Goal: Transaction & Acquisition: Purchase product/service

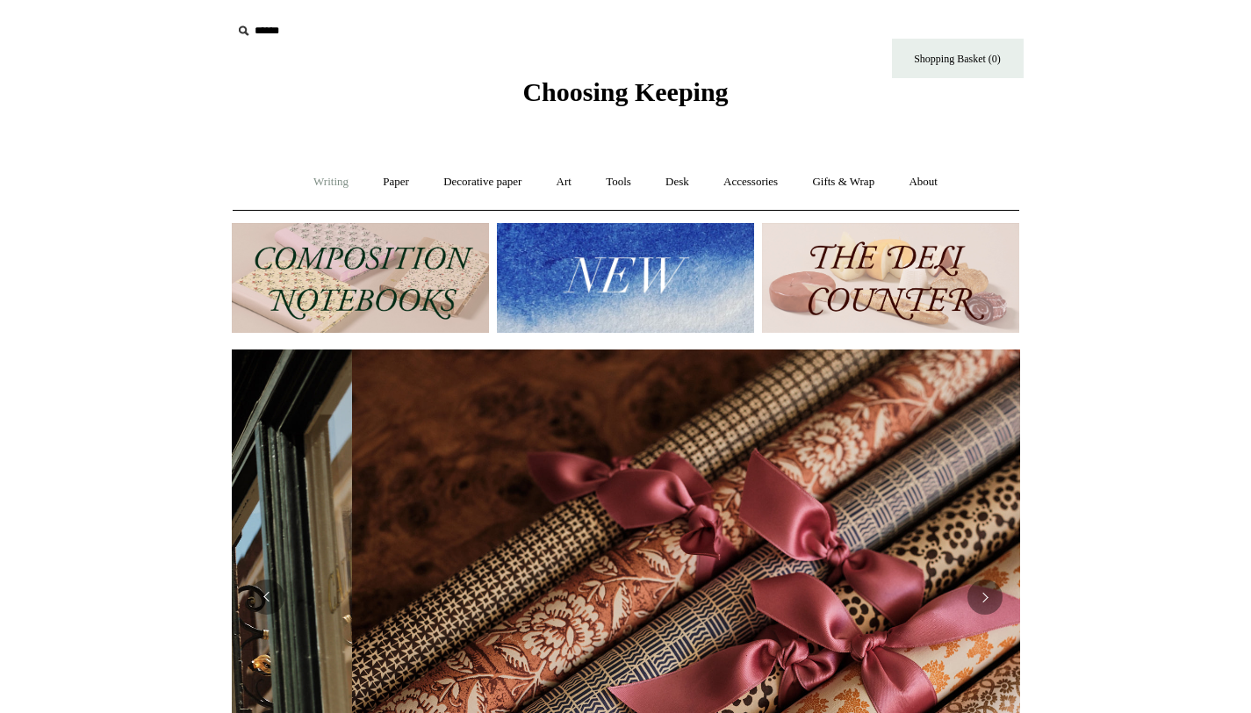
scroll to position [0, 1576]
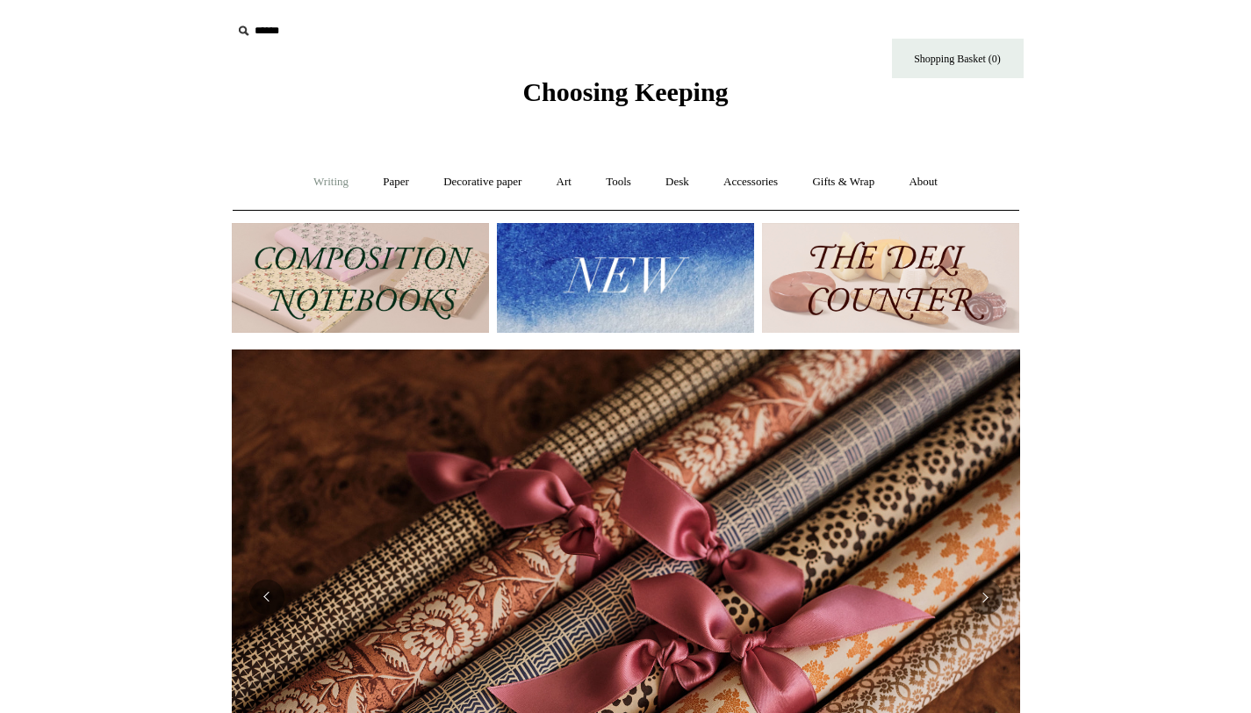
click at [318, 178] on link "Writing +" at bounding box center [330, 182] width 67 height 47
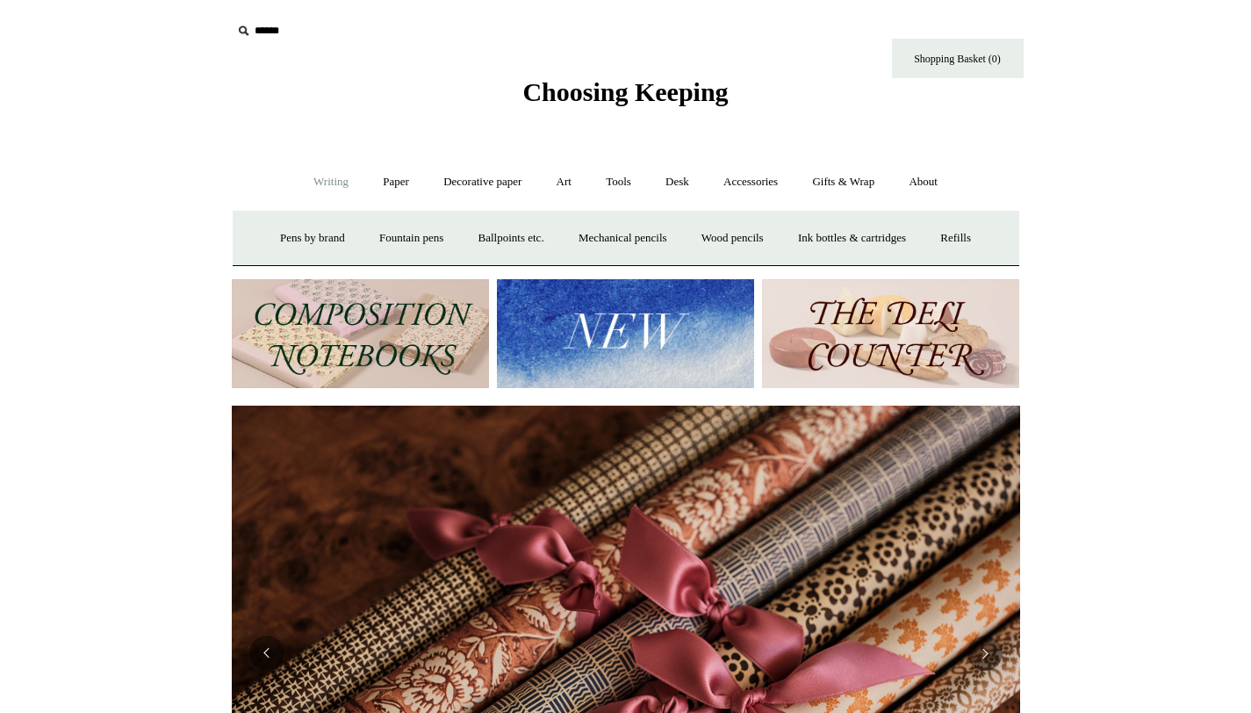
click at [261, 25] on input "text" at bounding box center [340, 31] width 216 height 32
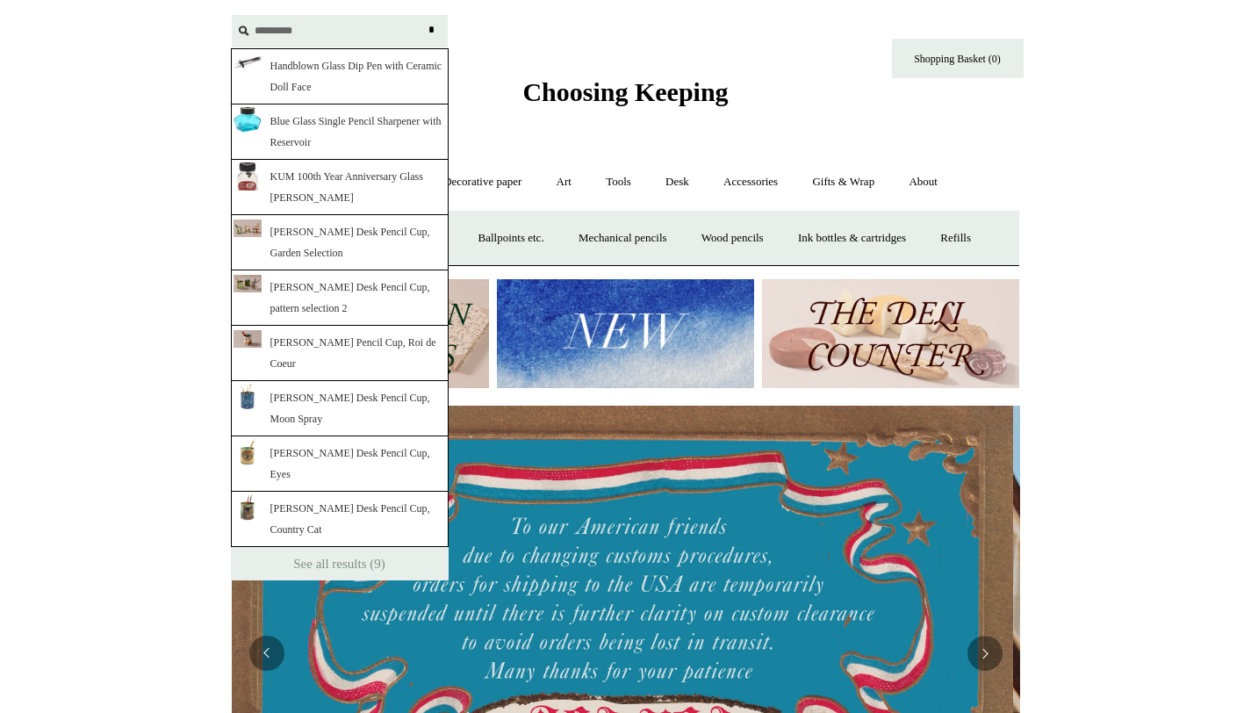
scroll to position [0, 0]
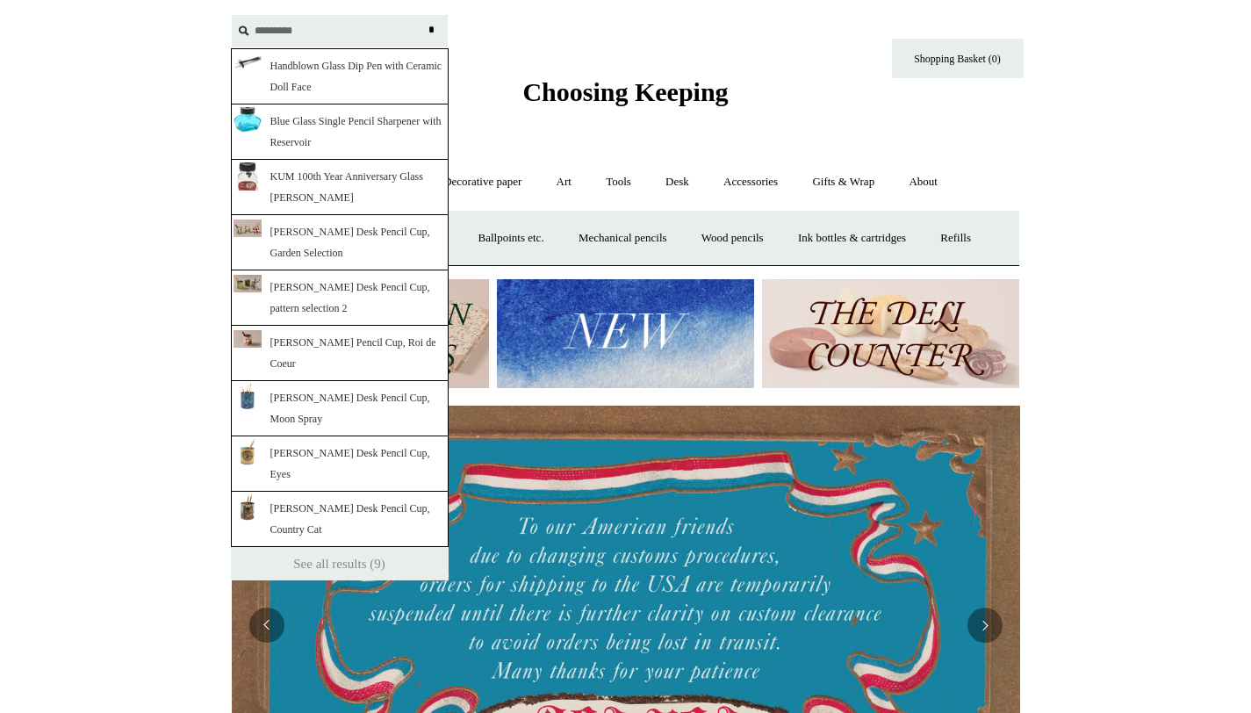
type input "*********"
click at [259, 79] on div at bounding box center [247, 66] width 28 height 28
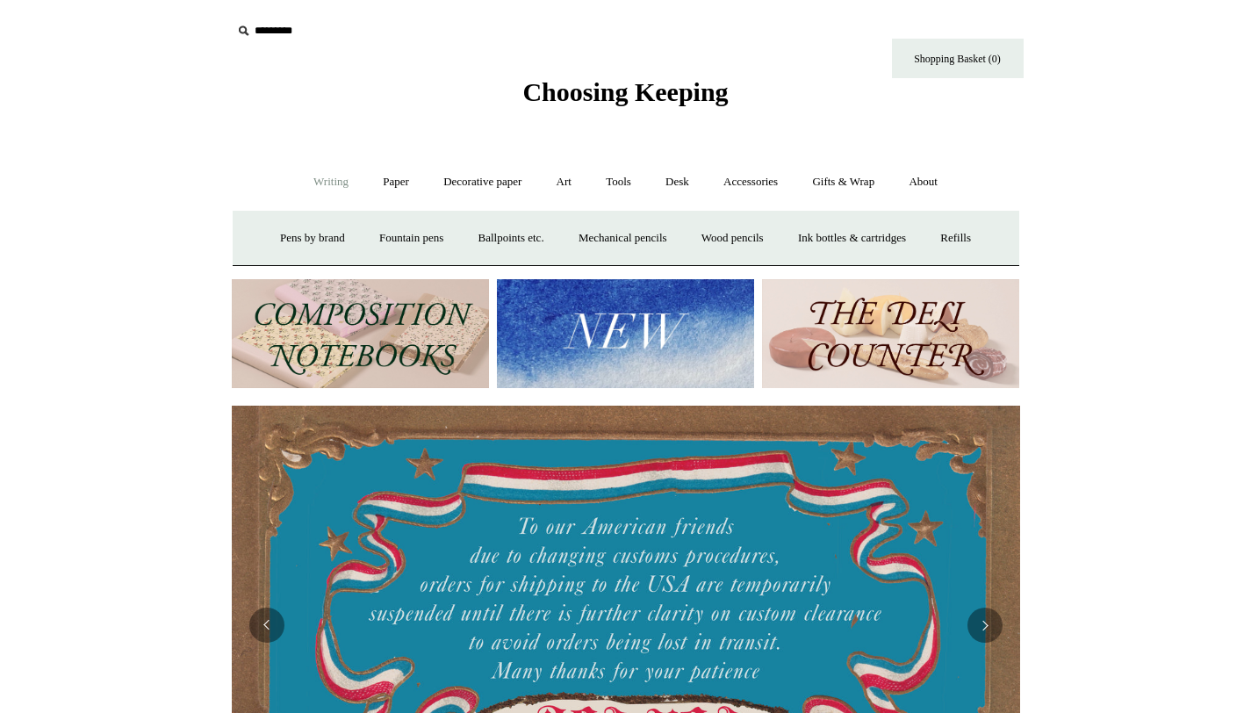
scroll to position [0, 666]
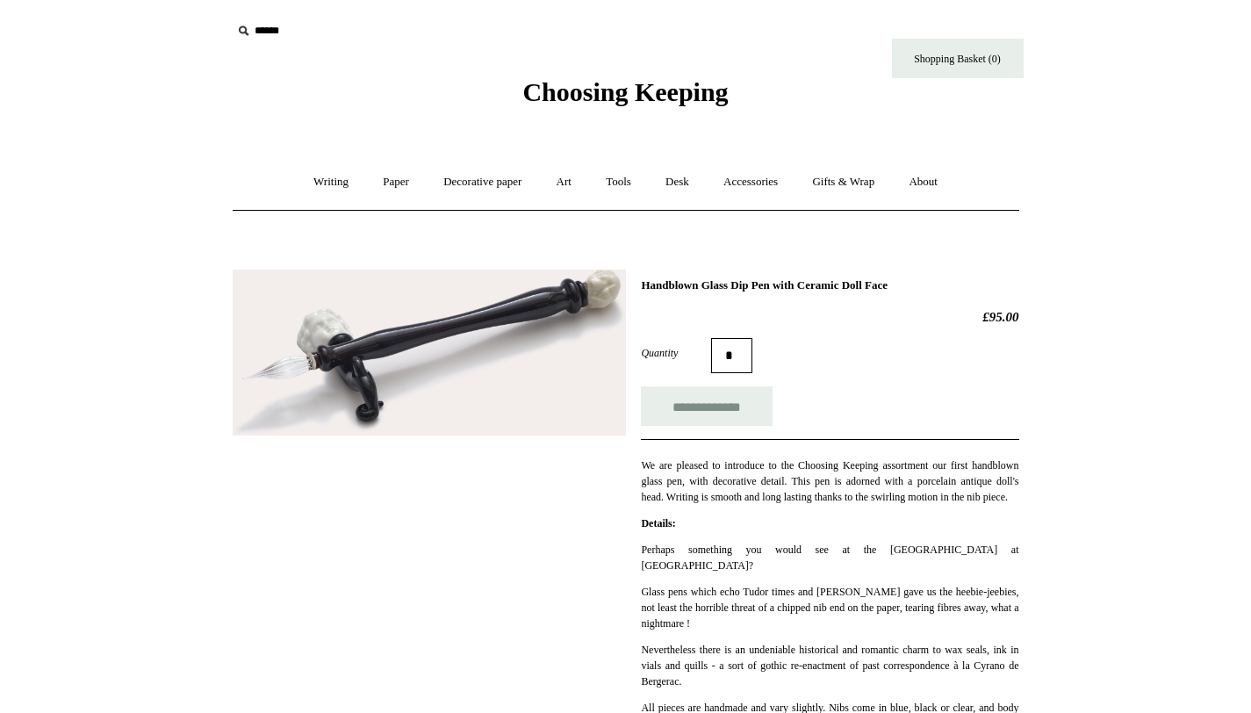
click at [652, 96] on span "Choosing Keeping" at bounding box center [624, 91] width 205 height 29
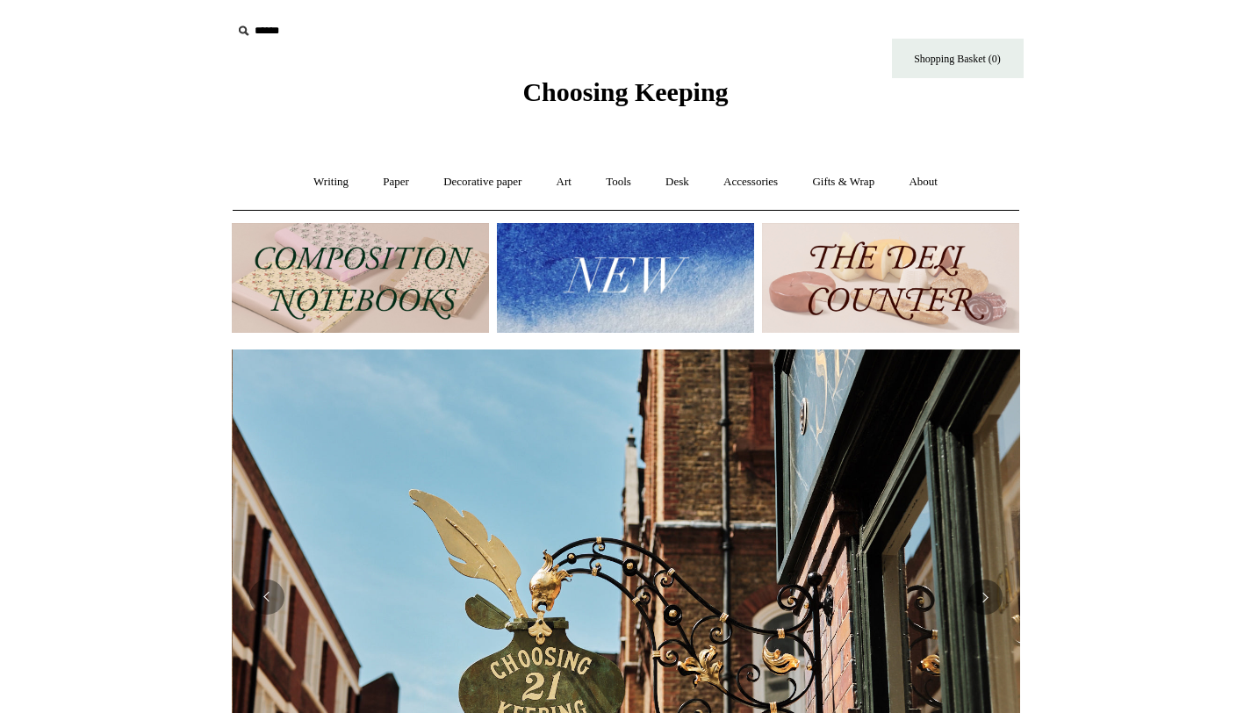
scroll to position [0, 788]
